Goal: Navigation & Orientation: Find specific page/section

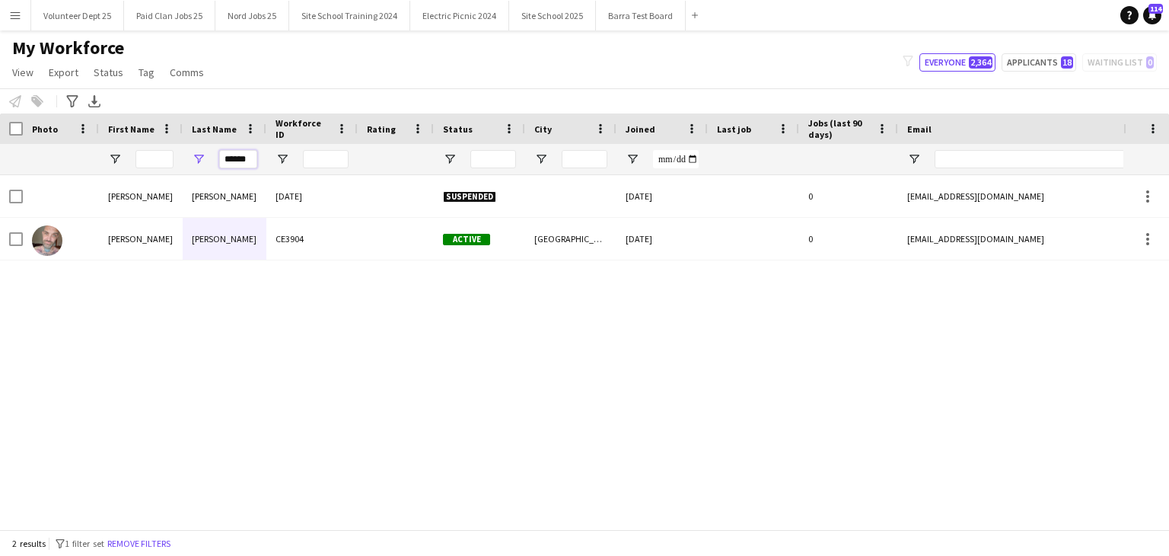
click at [237, 158] on input "******" at bounding box center [238, 159] width 38 height 18
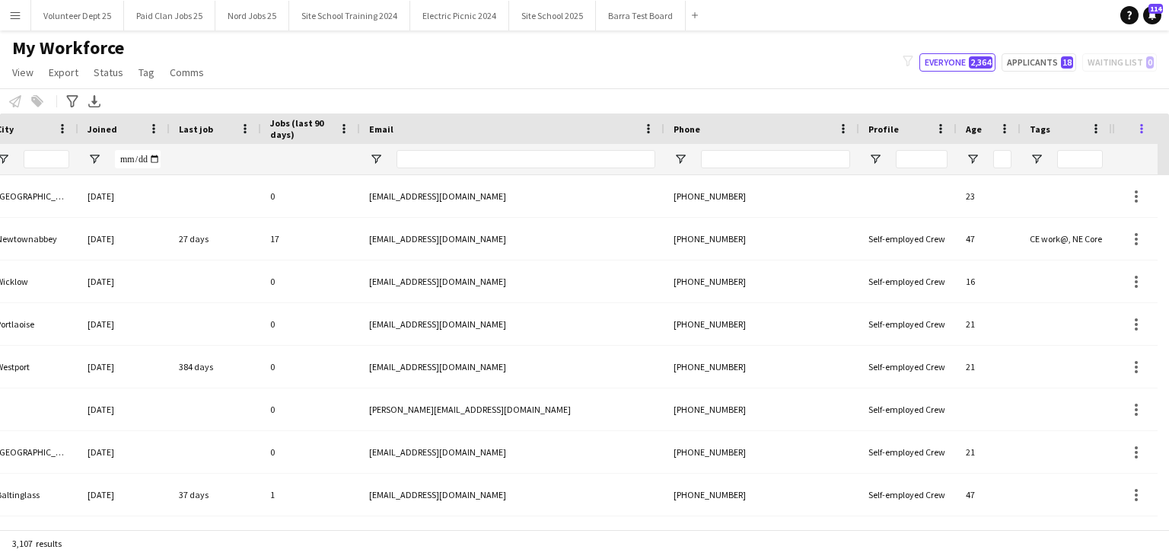
click at [1144, 127] on span at bounding box center [1142, 129] width 14 height 14
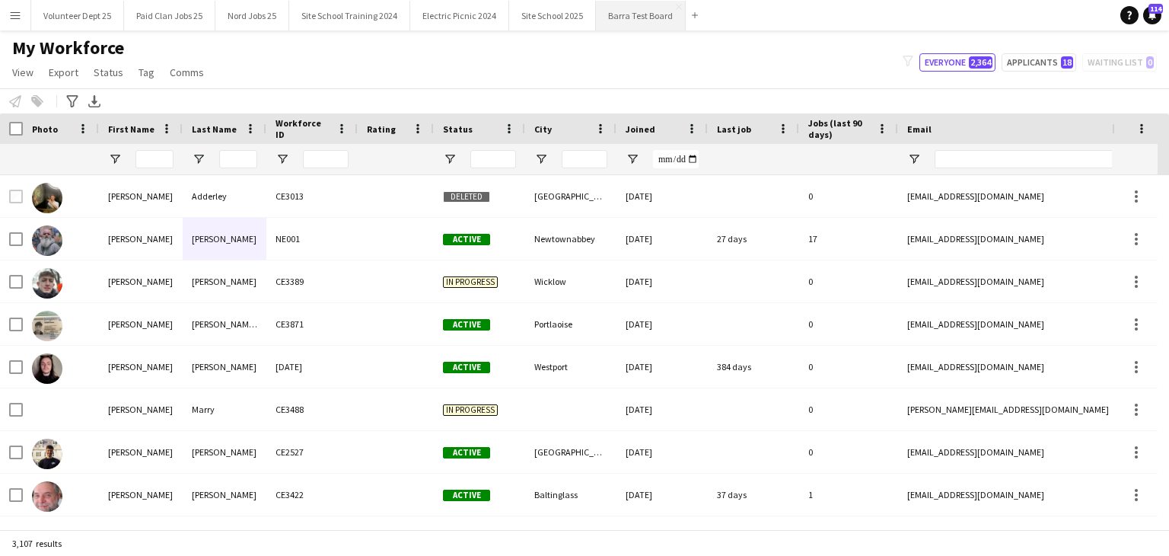
click at [612, 27] on button "Barra Test Board Close" at bounding box center [641, 16] width 90 height 30
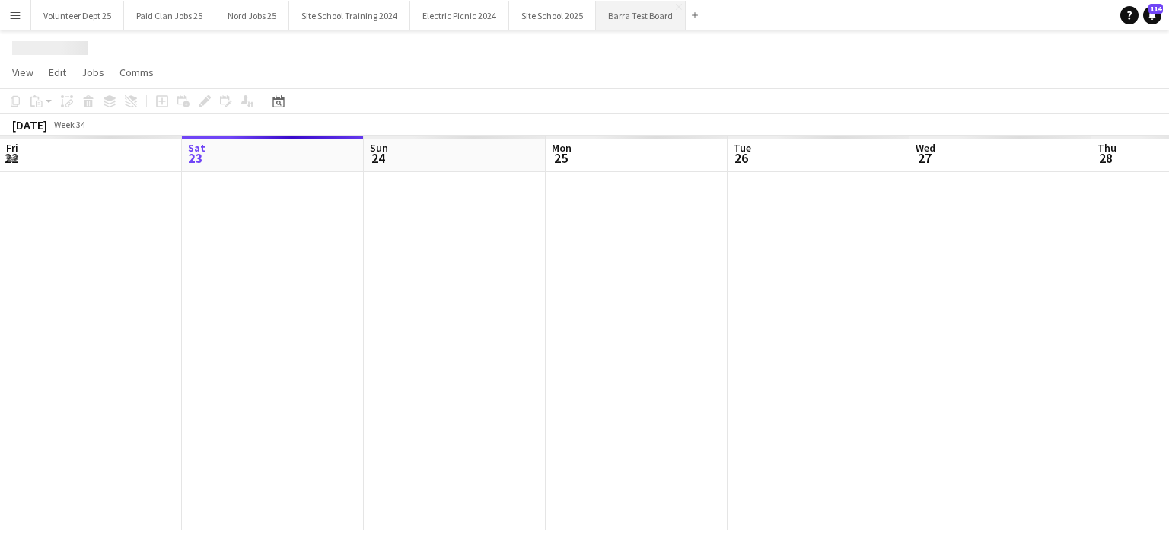
click at [457, 72] on app-page-menu "View Day view expanded Day view collapsed Month view Date picker Jump to [DATE]…" at bounding box center [584, 73] width 1169 height 29
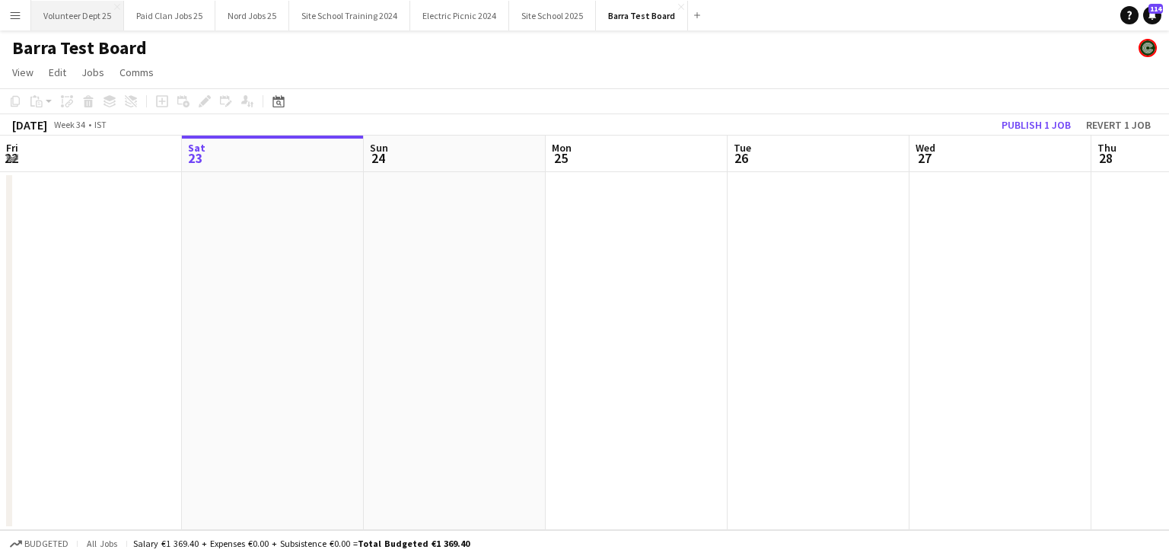
click at [55, 22] on button "Volunteer Dept 25 Close" at bounding box center [77, 16] width 93 height 30
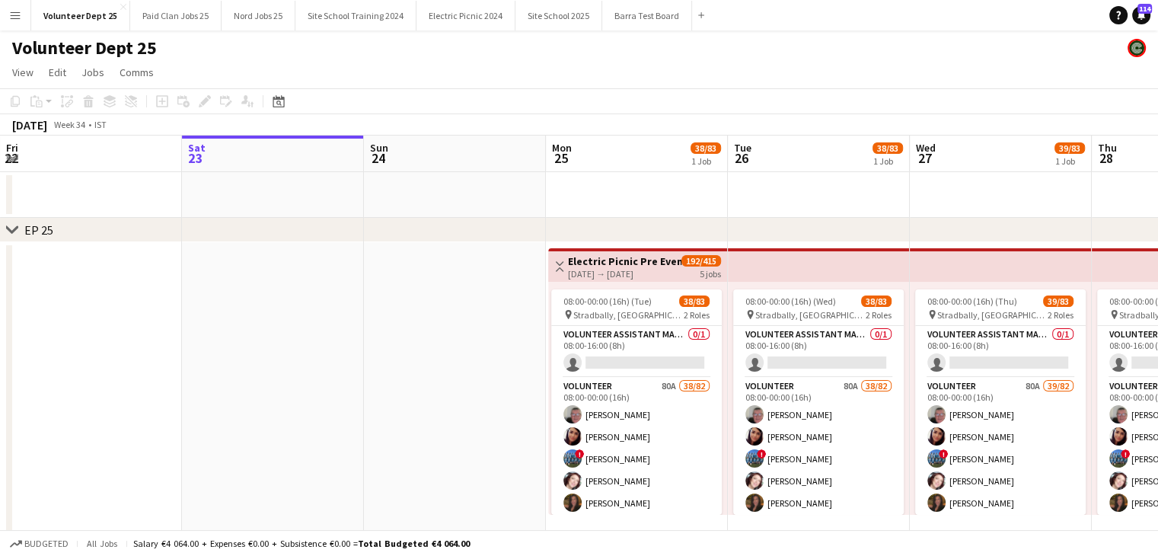
click at [15, 13] on app-icon "Menu" at bounding box center [15, 15] width 12 height 12
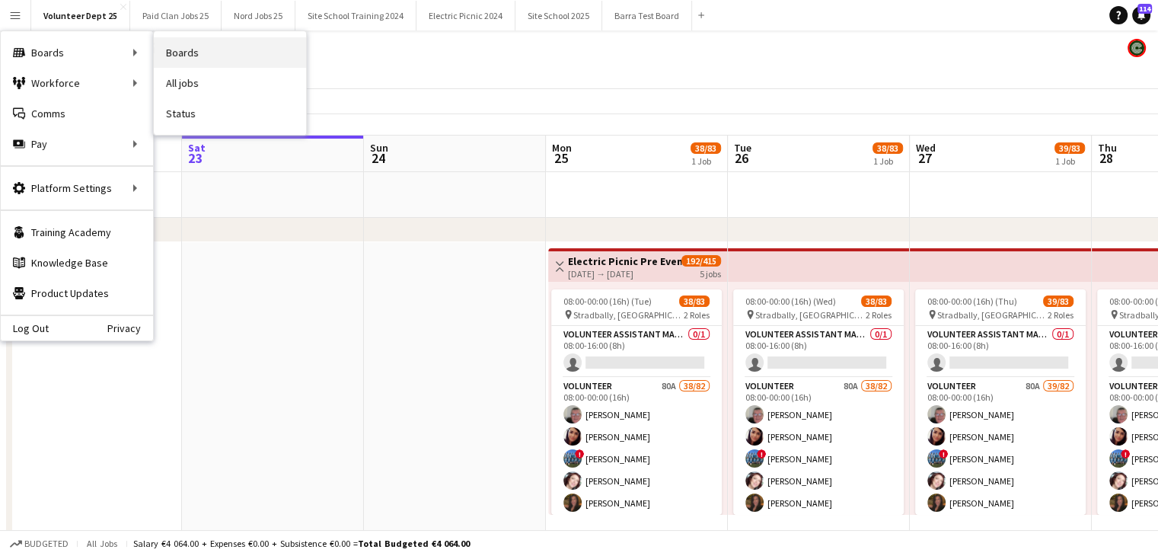
click at [218, 55] on link "Boards" at bounding box center [230, 52] width 152 height 30
